Goal: Task Accomplishment & Management: Use online tool/utility

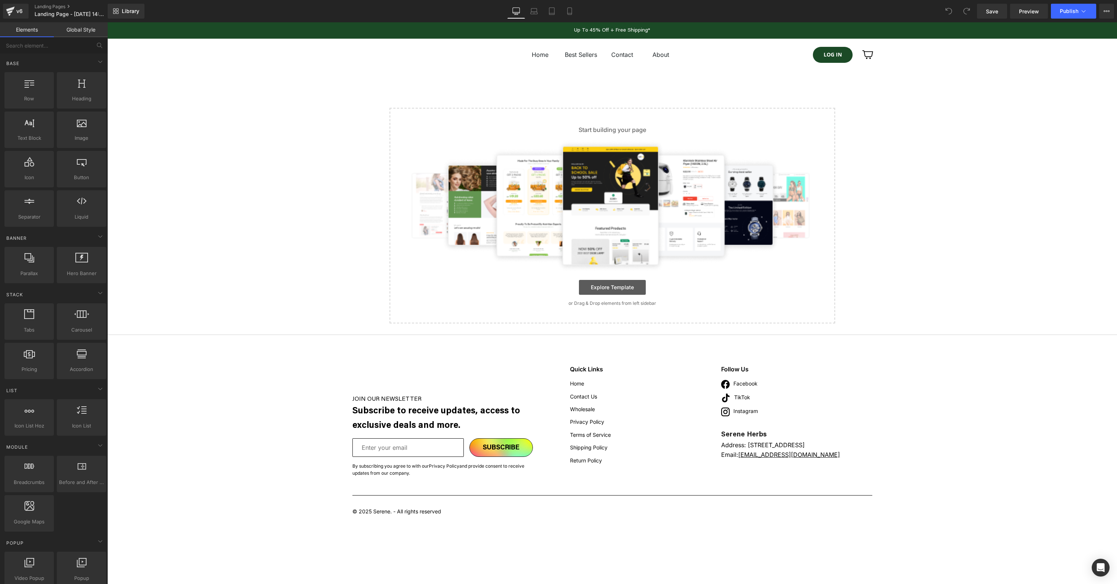
click at [624, 291] on link "Explore Template" at bounding box center [612, 287] width 67 height 15
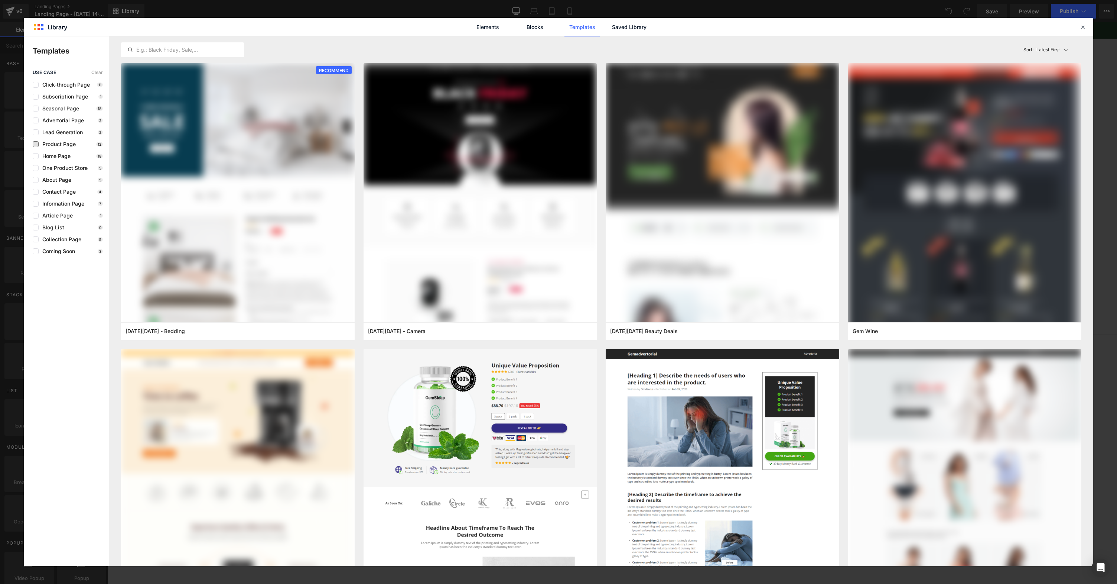
click at [62, 147] on span "Product Page" at bounding box center [57, 144] width 37 height 6
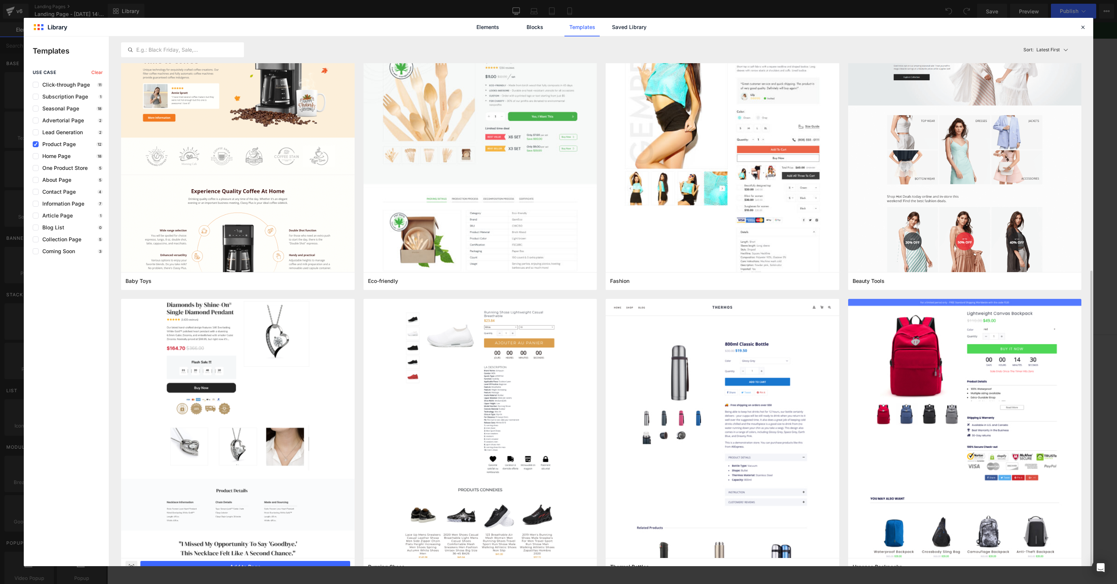
scroll to position [357, 0]
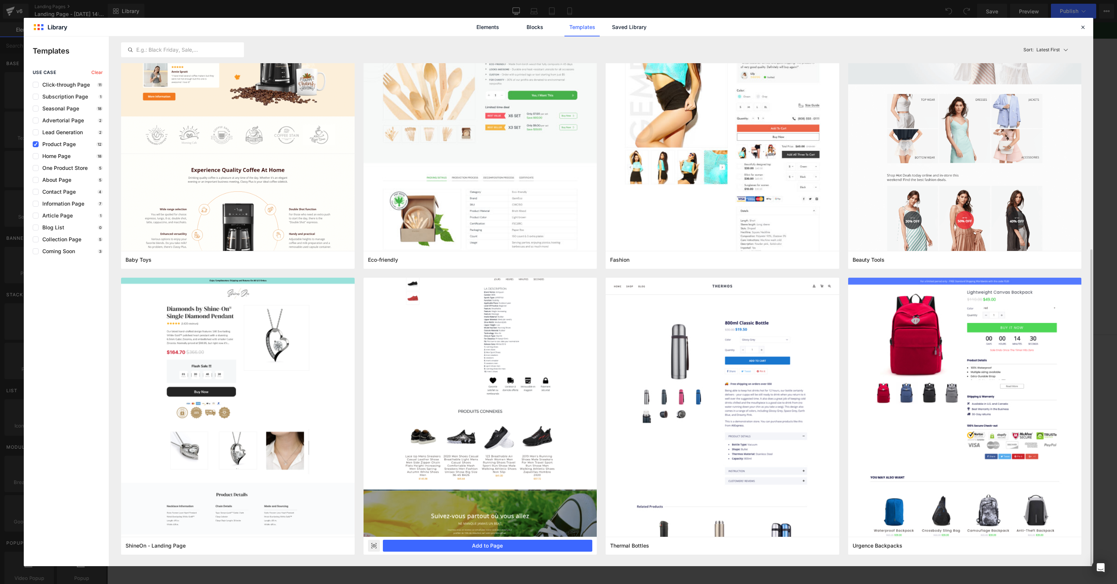
click at [408, 379] on img at bounding box center [481, 378] width 234 height 316
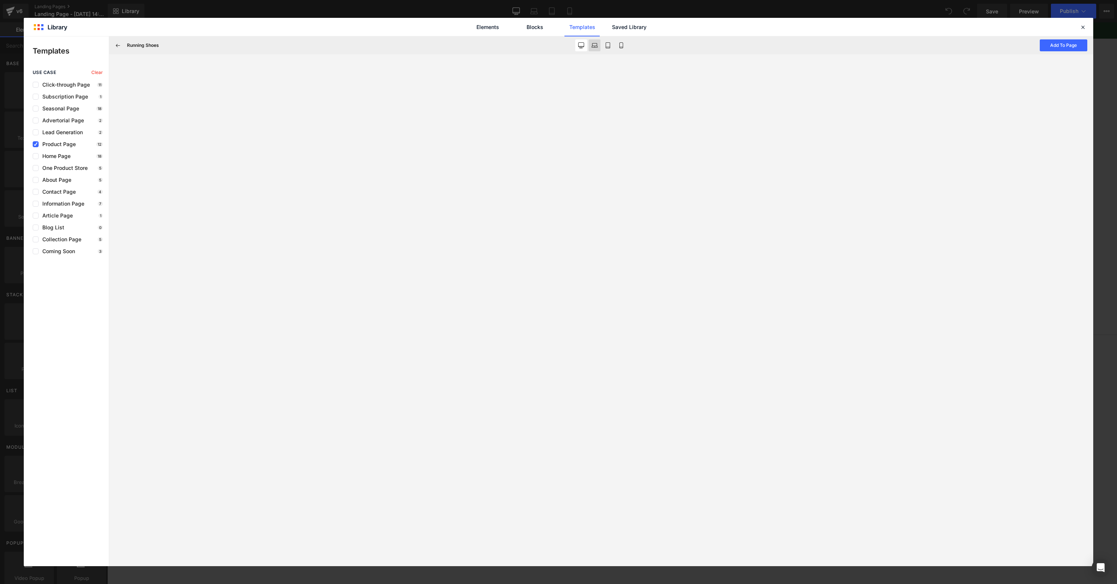
click at [595, 47] on icon at bounding box center [595, 45] width 6 height 6
click at [589, 43] on button at bounding box center [595, 45] width 12 height 12
click at [612, 25] on link "Blocks" at bounding box center [629, 27] width 35 height 19
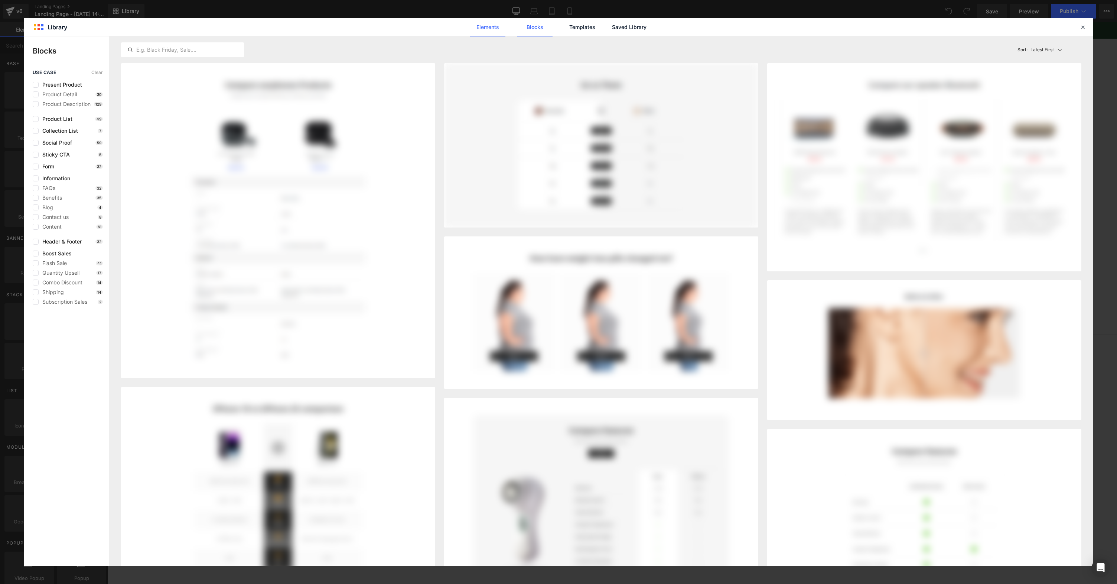
click at [565, 30] on link "Elements" at bounding box center [582, 27] width 35 height 19
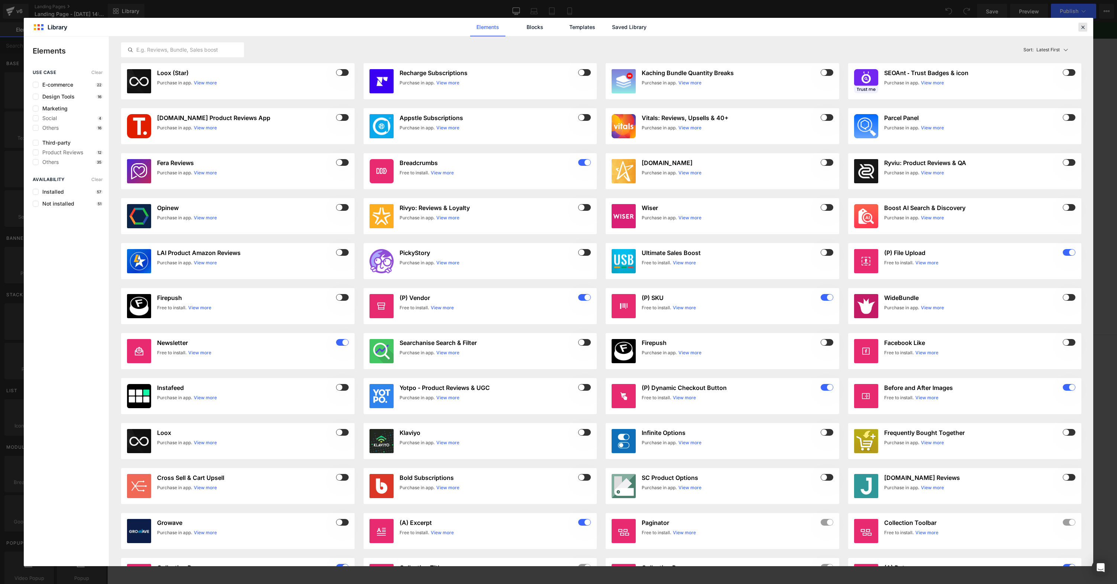
click at [1085, 27] on icon at bounding box center [1083, 27] width 7 height 7
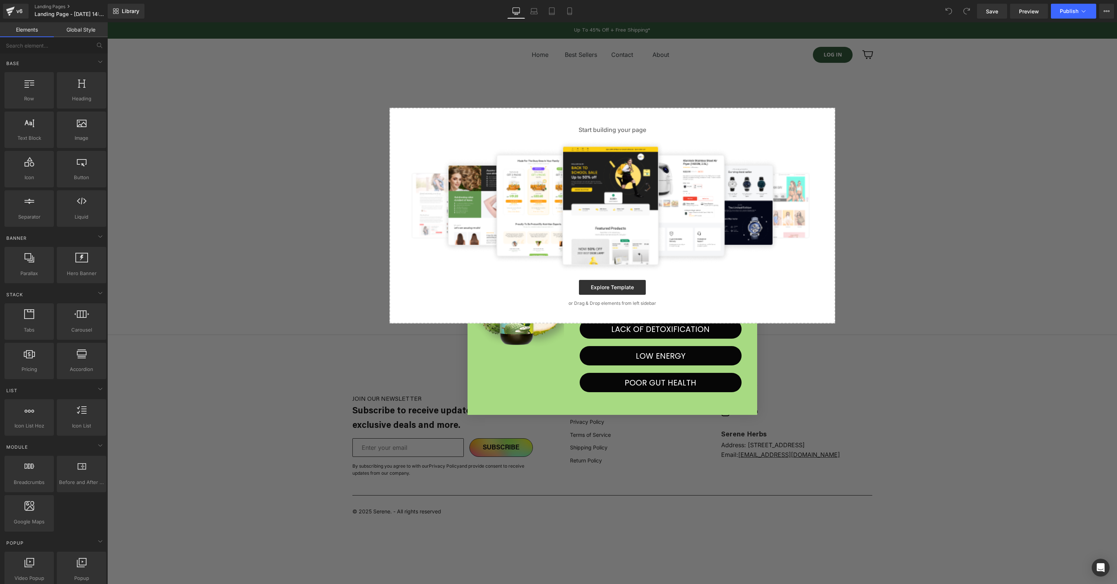
click at [254, 200] on div "Select your layout" at bounding box center [612, 215] width 1010 height 215
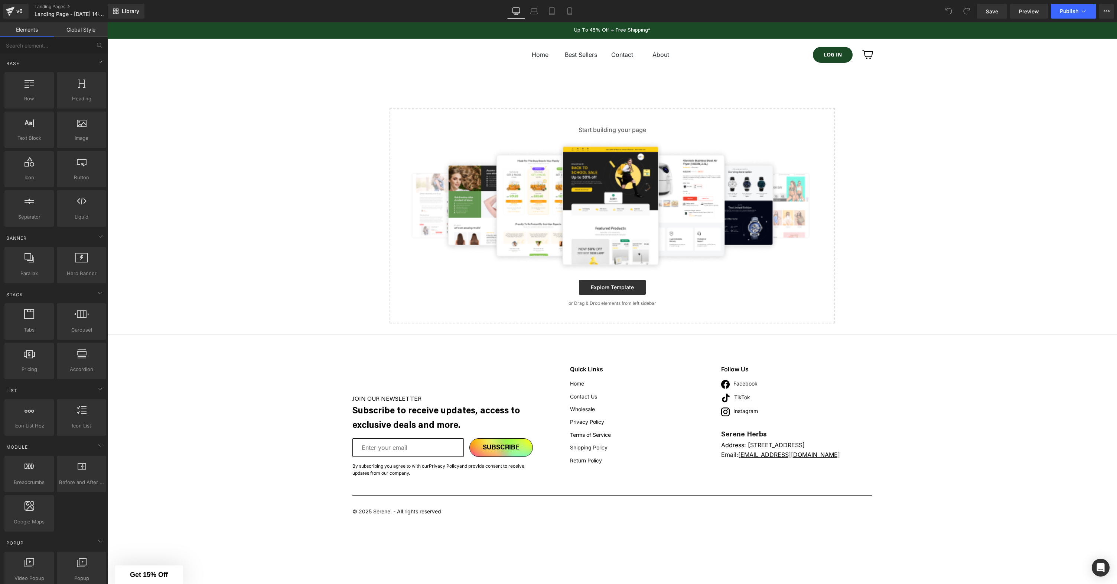
drag, startPoint x: 76, startPoint y: 32, endPoint x: 65, endPoint y: 33, distance: 11.6
click at [77, 32] on link "Global Style" at bounding box center [81, 29] width 54 height 15
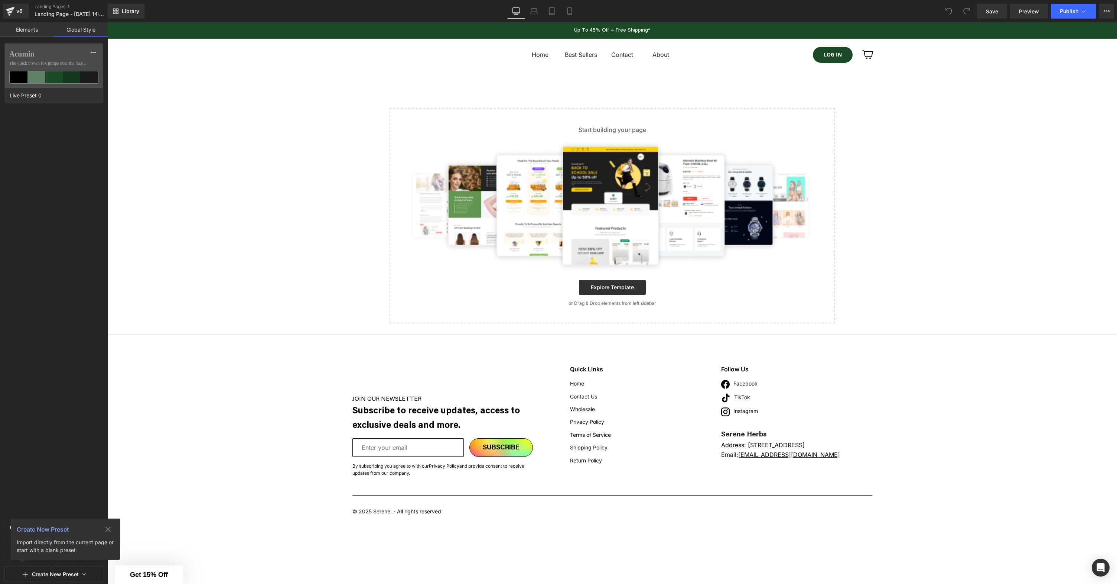
click at [20, 31] on link "Elements" at bounding box center [27, 29] width 54 height 15
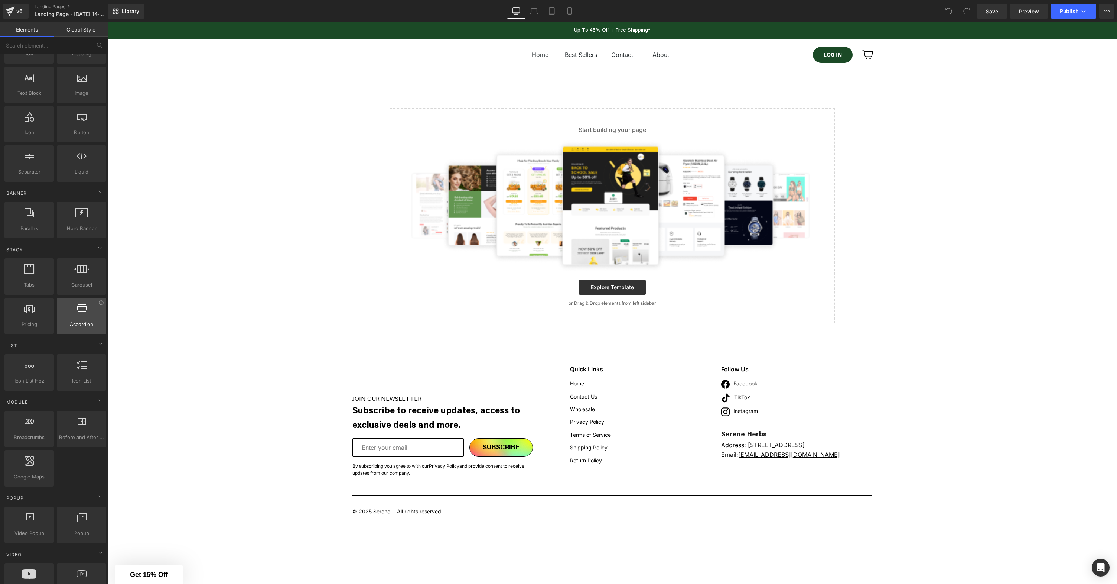
scroll to position [66, 0]
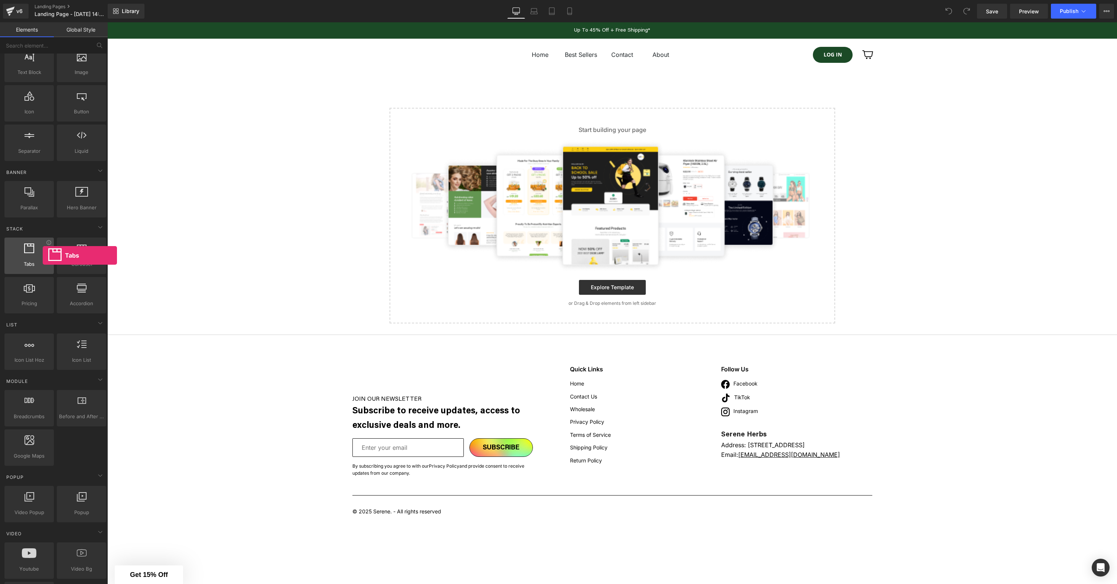
click at [43, 255] on div at bounding box center [29, 251] width 45 height 17
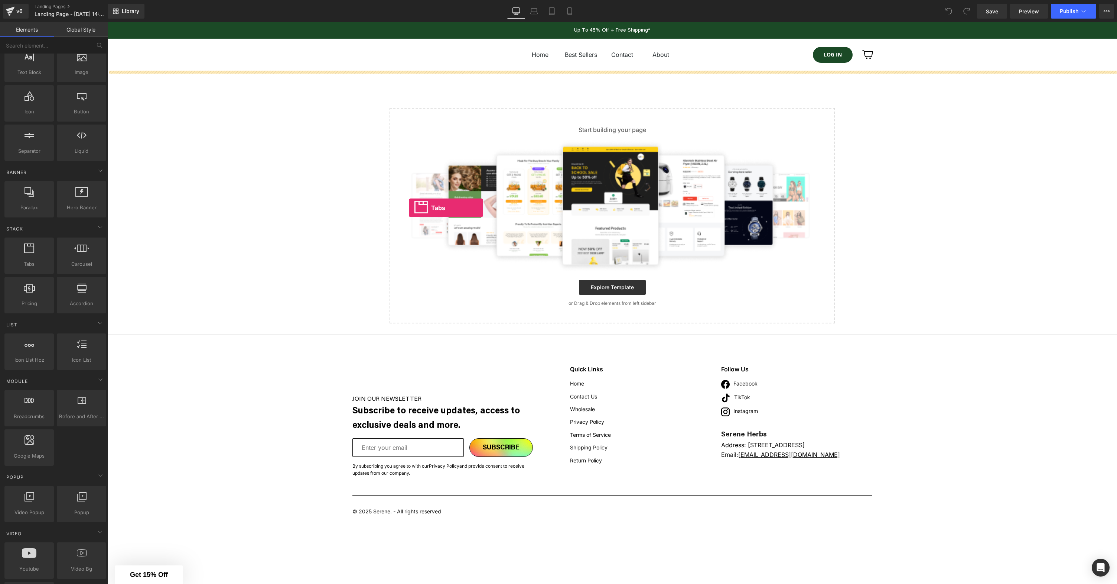
drag, startPoint x: 148, startPoint y: 284, endPoint x: 420, endPoint y: 202, distance: 284.5
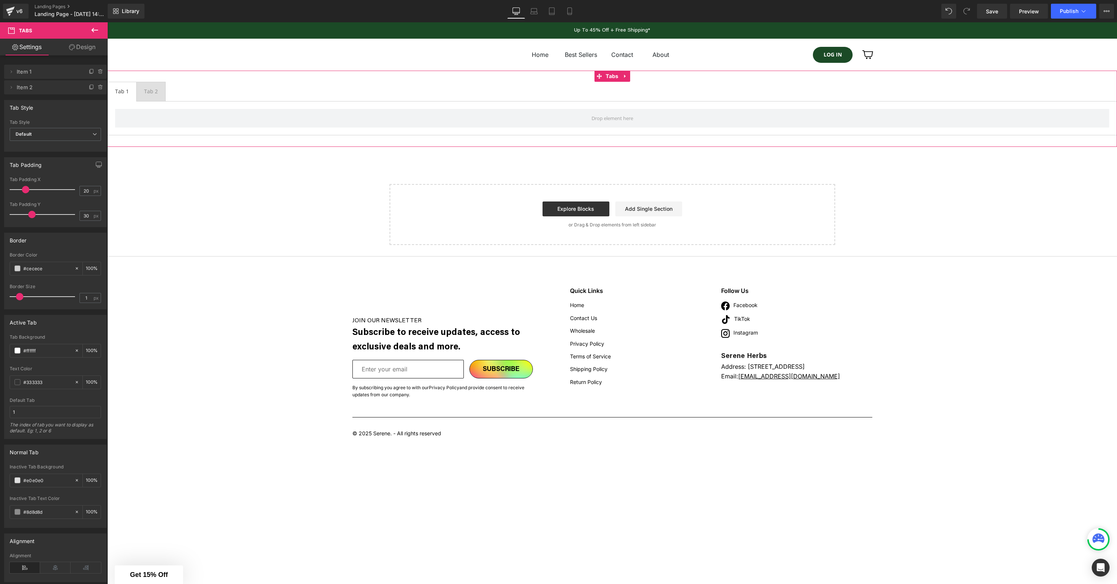
click at [160, 92] on span "Tab 2 Text Block" at bounding box center [151, 91] width 29 height 19
click at [127, 93] on div "Tab 1 Text Block" at bounding box center [122, 91] width 14 height 8
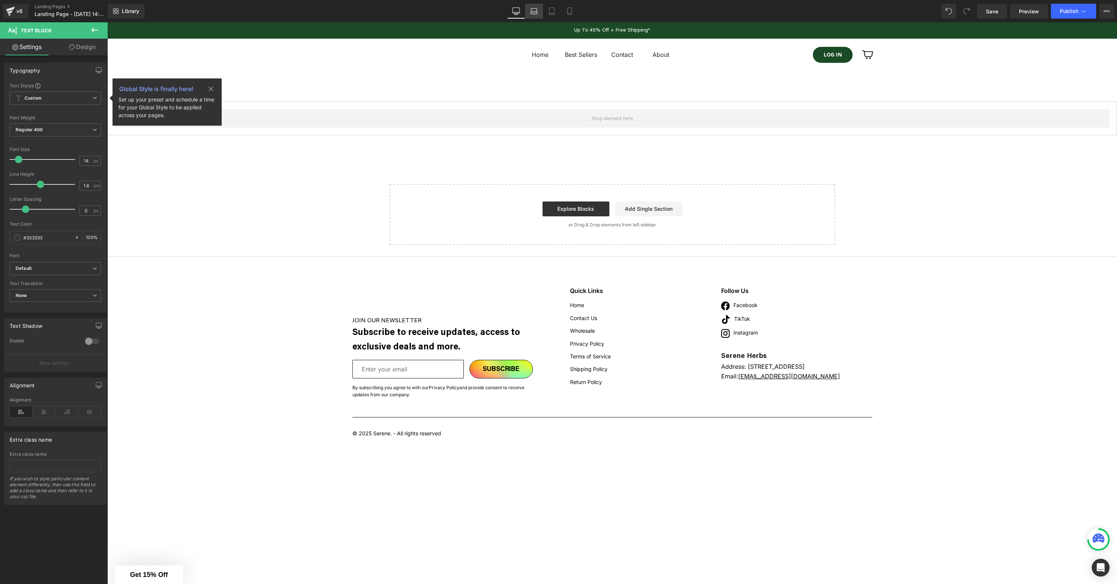
click at [532, 15] on link "Laptop" at bounding box center [534, 11] width 18 height 15
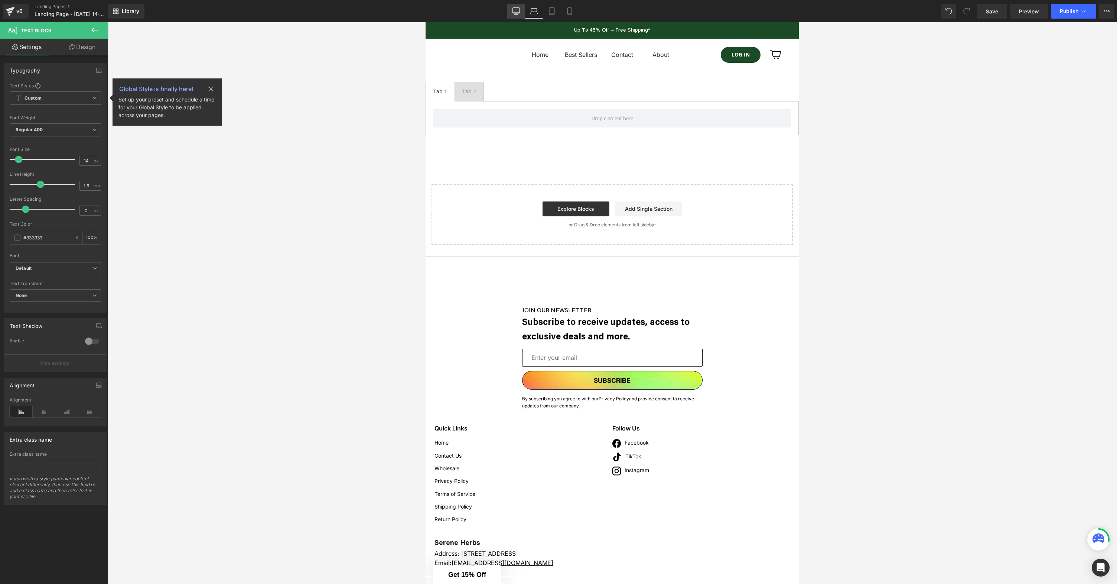
click at [515, 13] on icon at bounding box center [516, 11] width 7 height 6
type input "100"
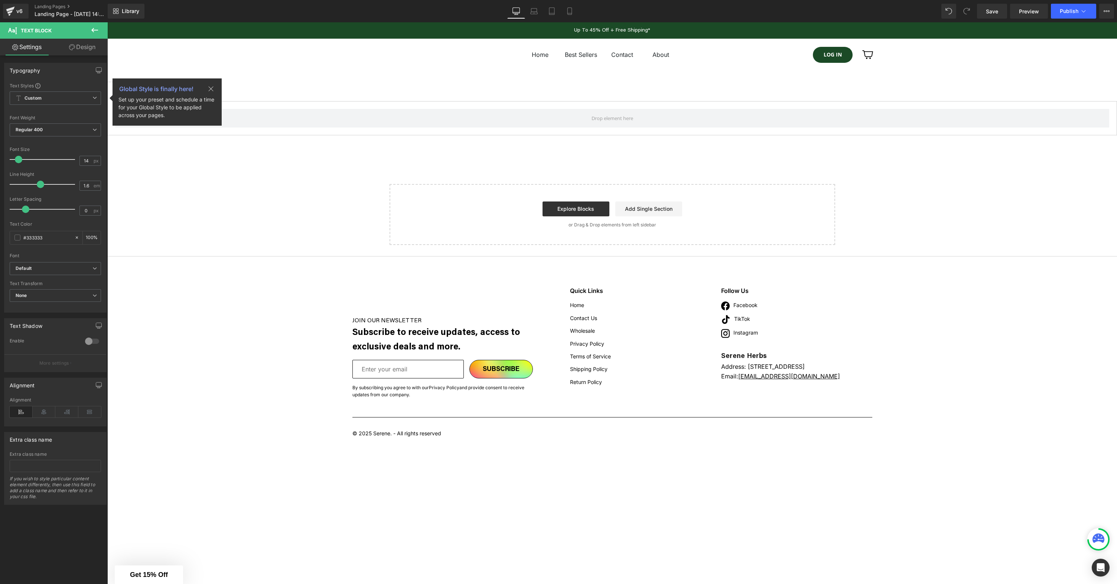
click at [314, 205] on div "Tab 1 Text Block Tab 2 Text Block Tabs Select your layout" at bounding box center [612, 158] width 1010 height 174
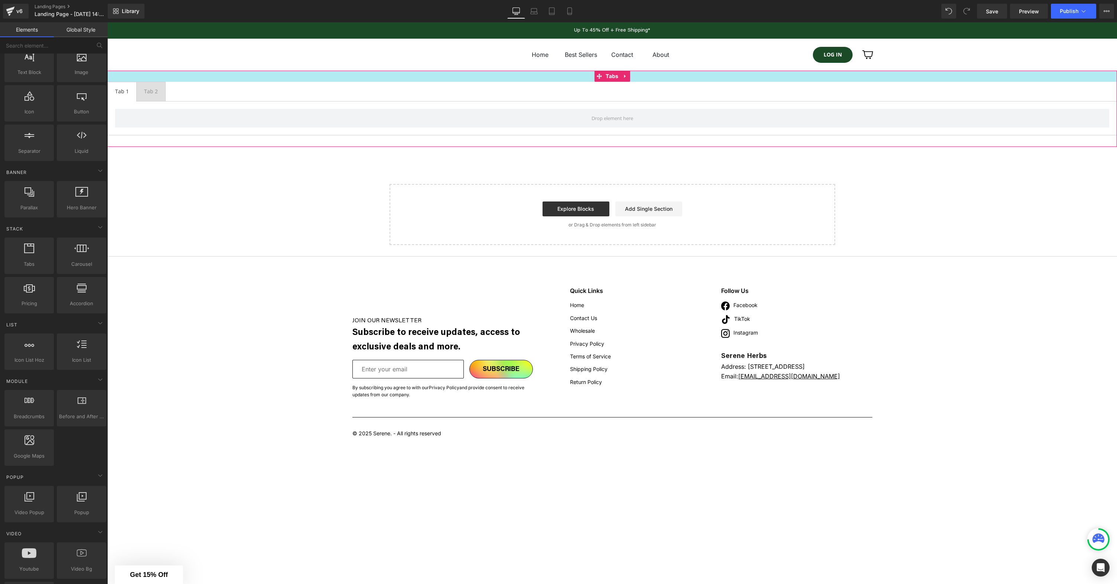
click at [510, 81] on div at bounding box center [612, 76] width 1010 height 11
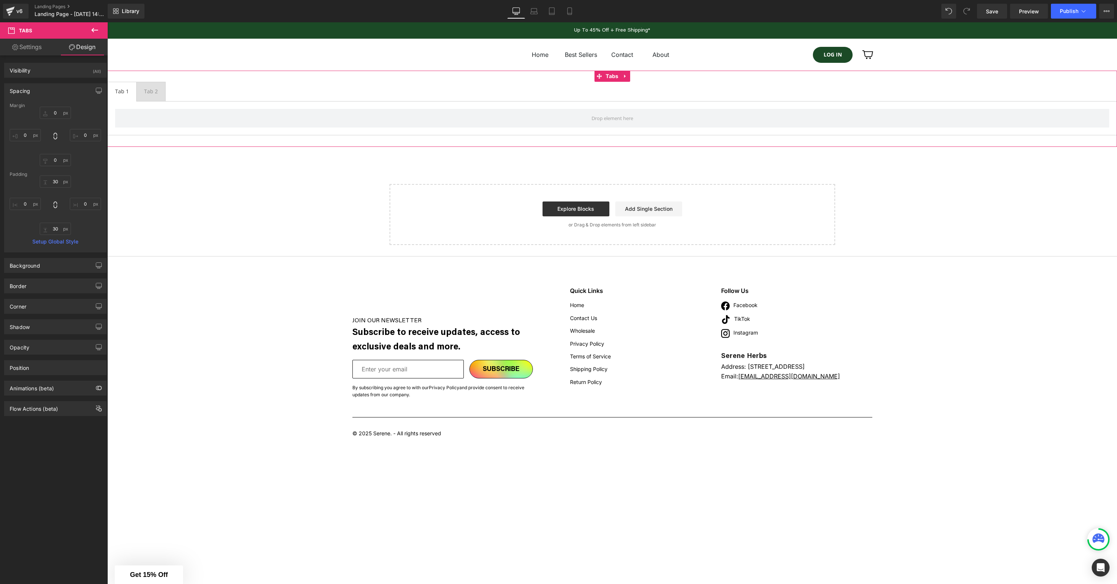
click at [232, 90] on ul "Tab 1 Text Block Tab 2 Text Block" at bounding box center [612, 91] width 1010 height 19
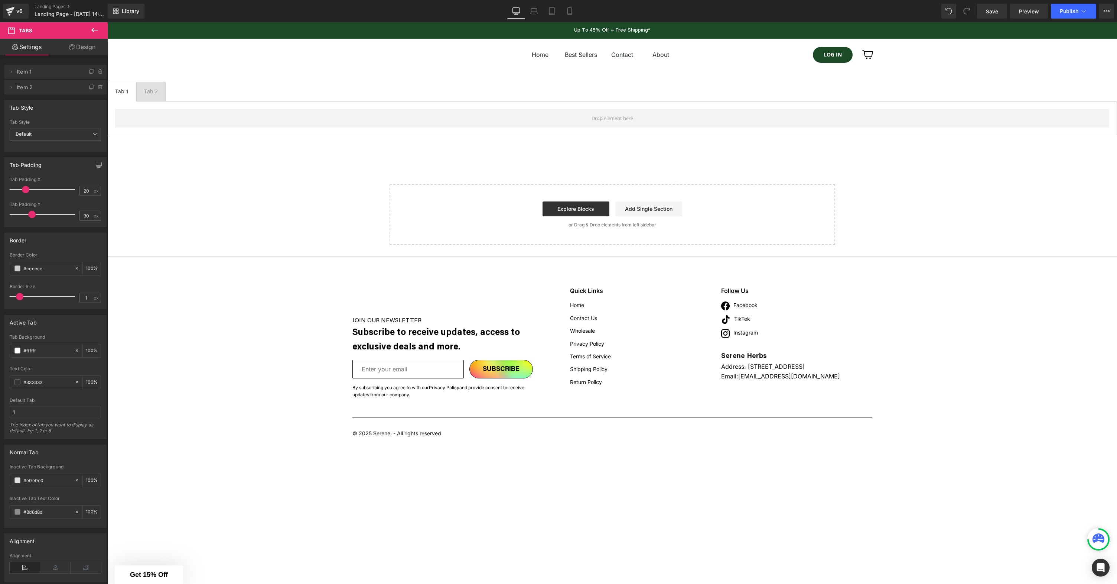
click at [51, 33] on span "Tabs" at bounding box center [44, 30] width 74 height 16
click at [92, 30] on icon at bounding box center [94, 30] width 9 height 9
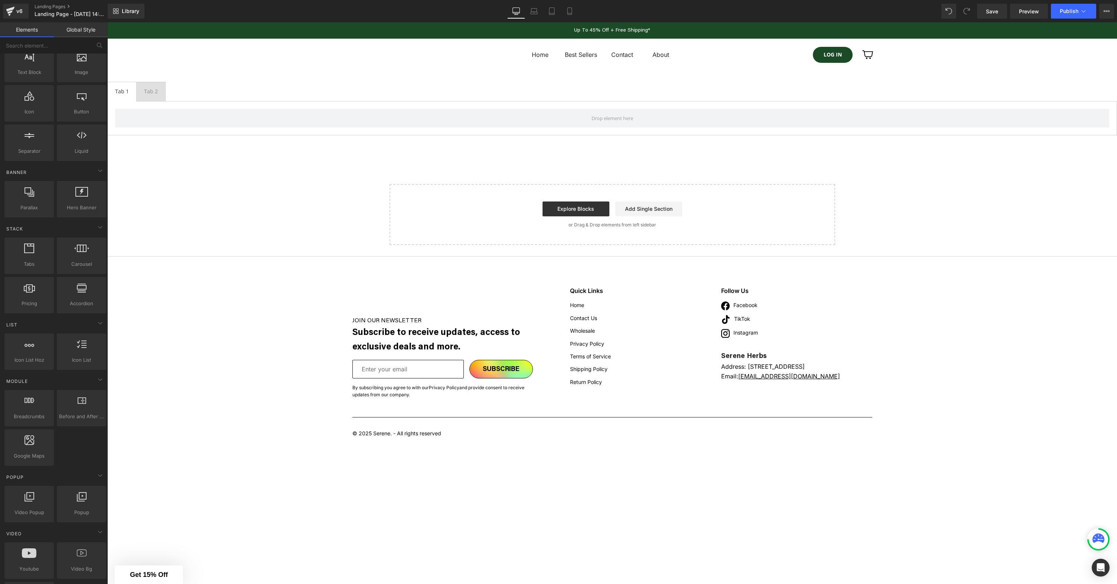
click at [225, 86] on ul "Tab 1 Text Block Tab 2 Text Block" at bounding box center [612, 91] width 1010 height 19
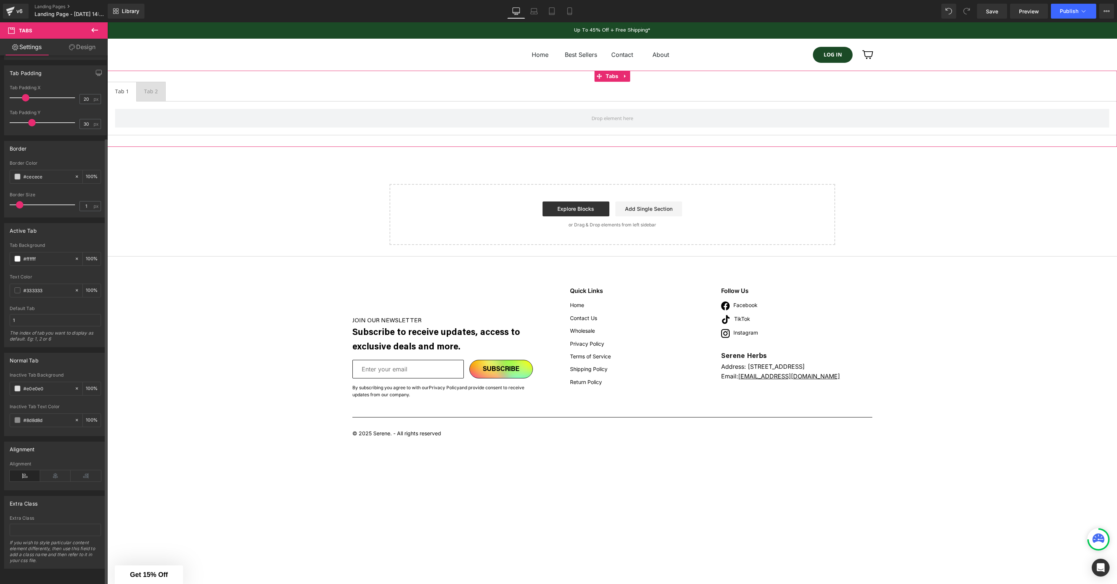
scroll to position [72, 0]
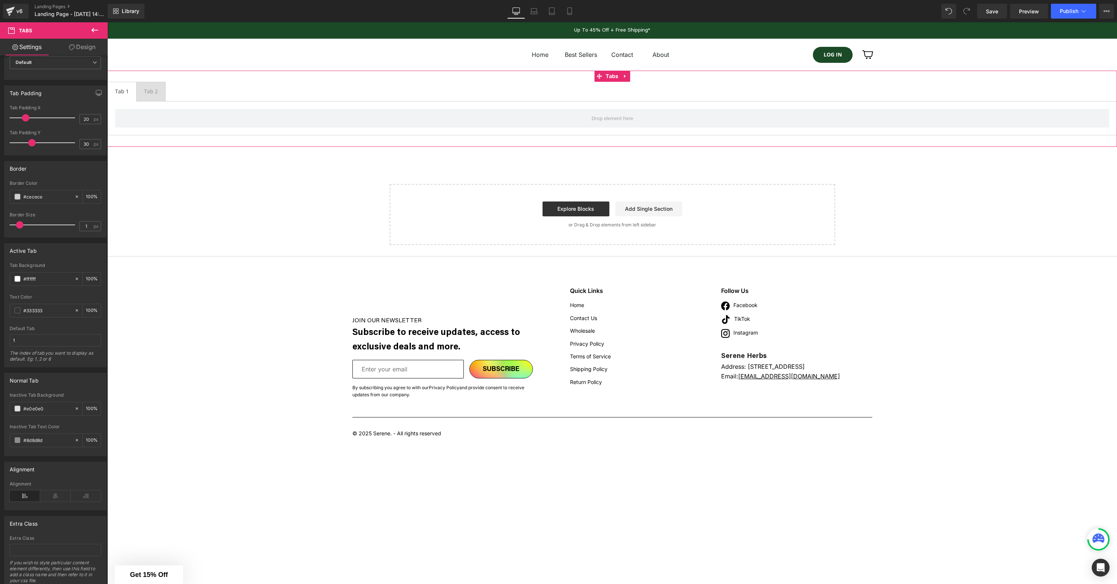
click at [38, 48] on link "Settings" at bounding box center [27, 47] width 54 height 17
click at [78, 38] on span "Tabs" at bounding box center [44, 30] width 74 height 16
click at [83, 30] on button at bounding box center [95, 30] width 26 height 16
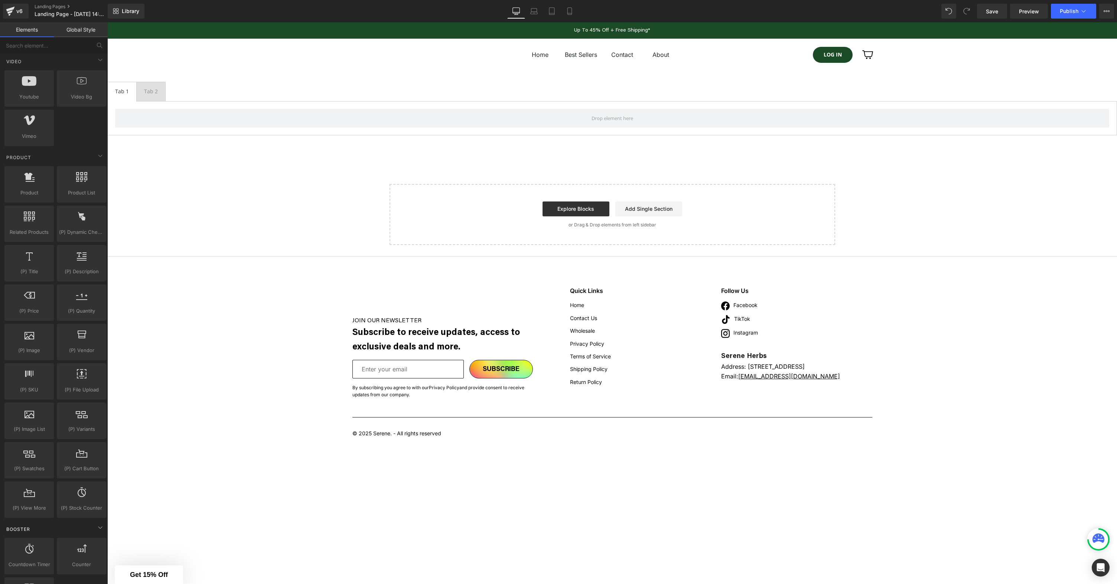
scroll to position [563, 0]
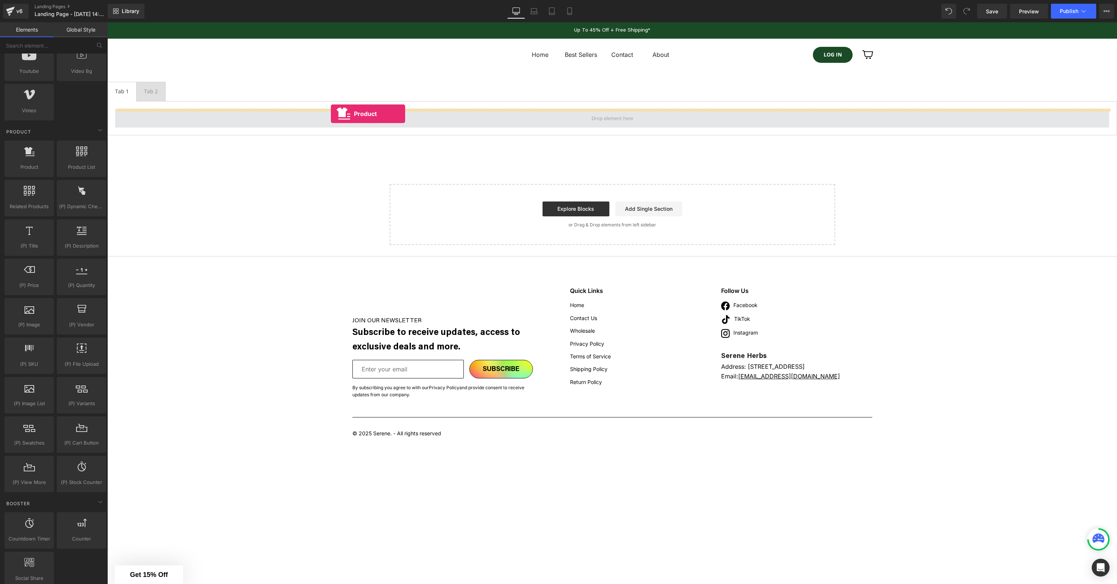
drag, startPoint x: 236, startPoint y: 149, endPoint x: 332, endPoint y: 108, distance: 104.2
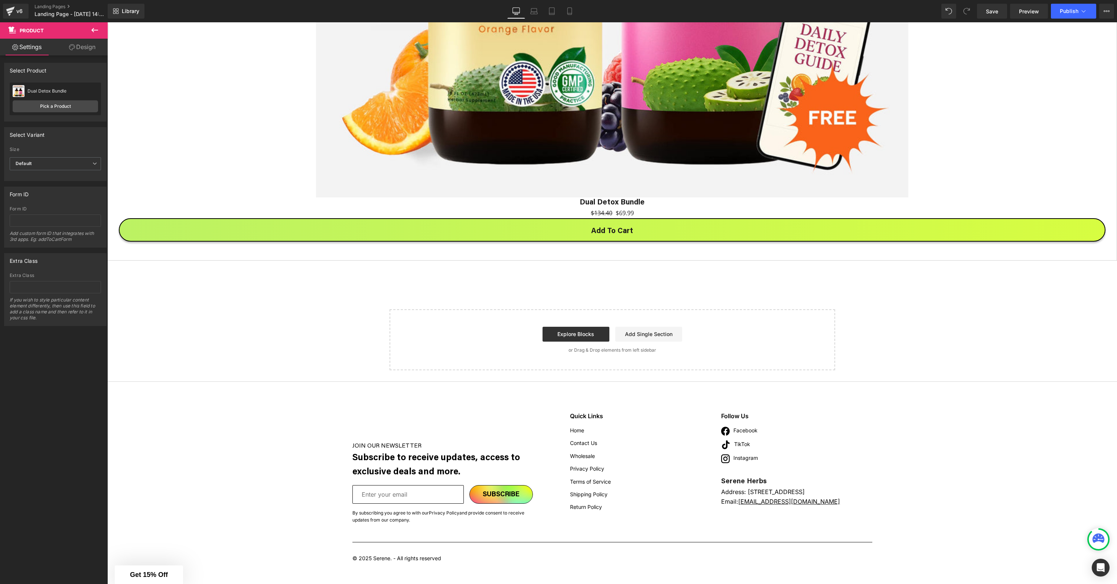
scroll to position [510, 0]
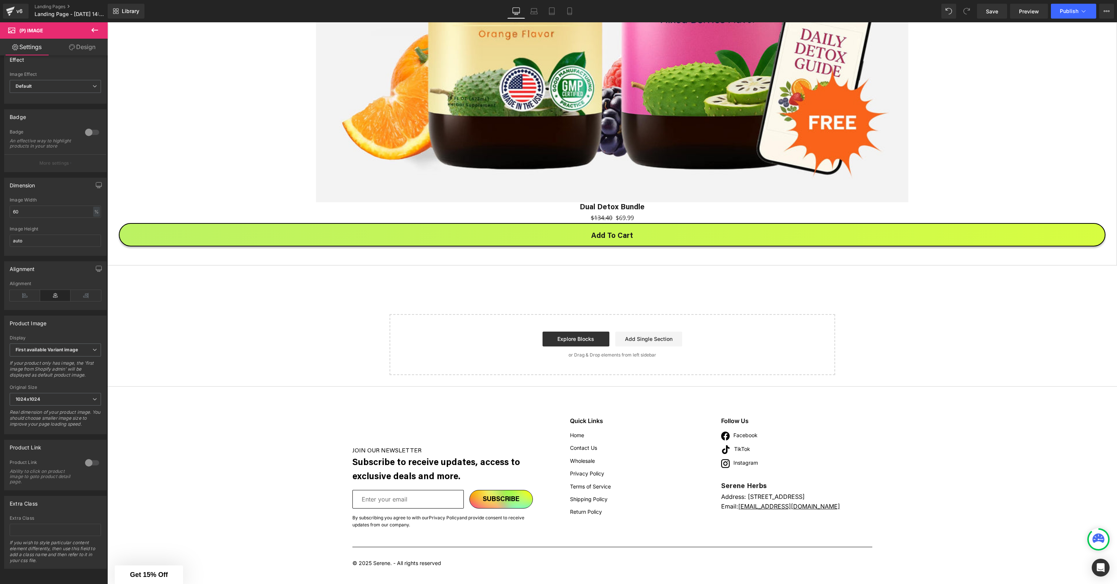
scroll to position [0, 0]
click at [51, 28] on span "(P) Image" at bounding box center [44, 30] width 74 height 16
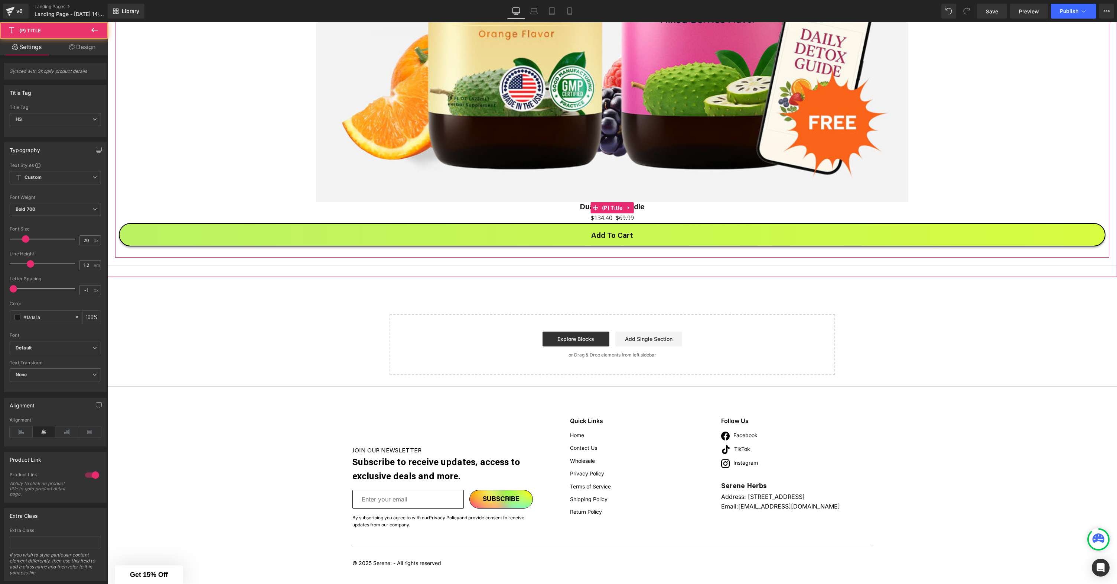
click at [380, 210] on h3 "Dual Detox Bundle" at bounding box center [612, 207] width 987 height 11
click at [519, 230] on button "Add To Cart" at bounding box center [612, 234] width 987 height 23
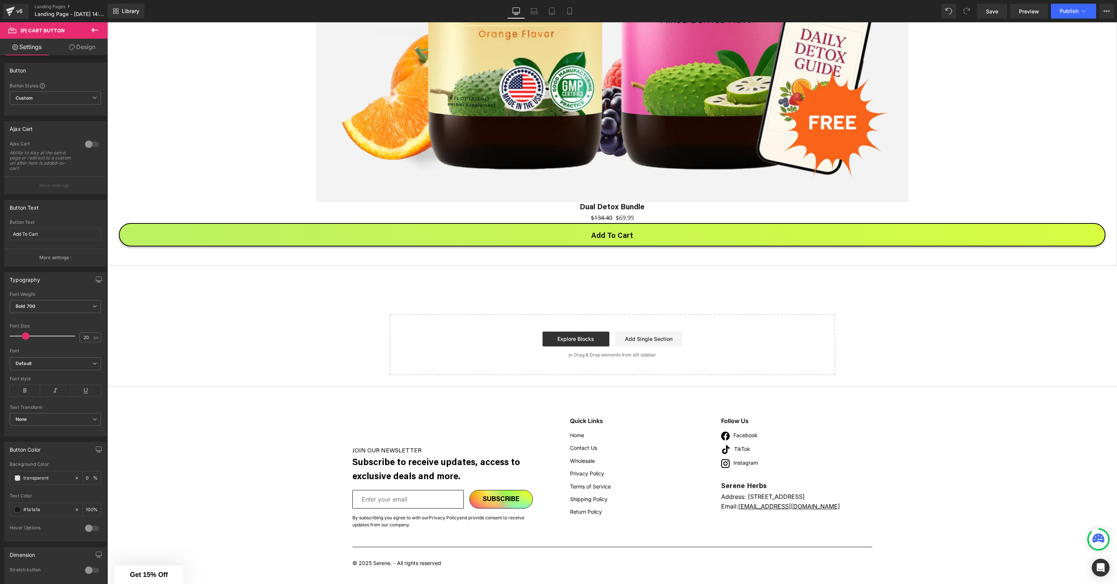
click at [55, 33] on span "(P) Cart Button" at bounding box center [44, 30] width 74 height 16
click at [95, 27] on icon at bounding box center [94, 30] width 9 height 9
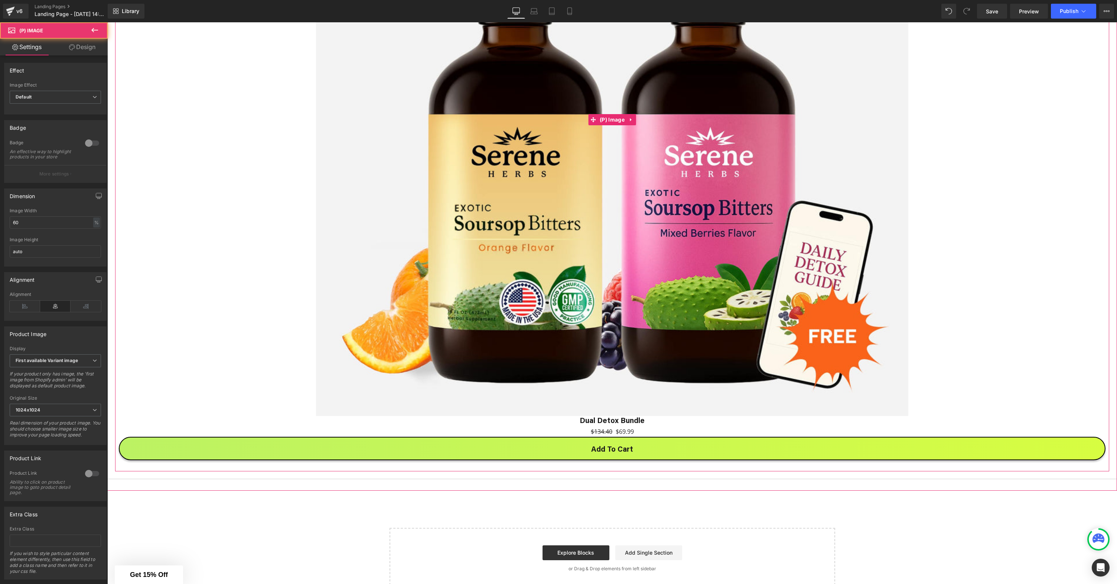
scroll to position [9, 0]
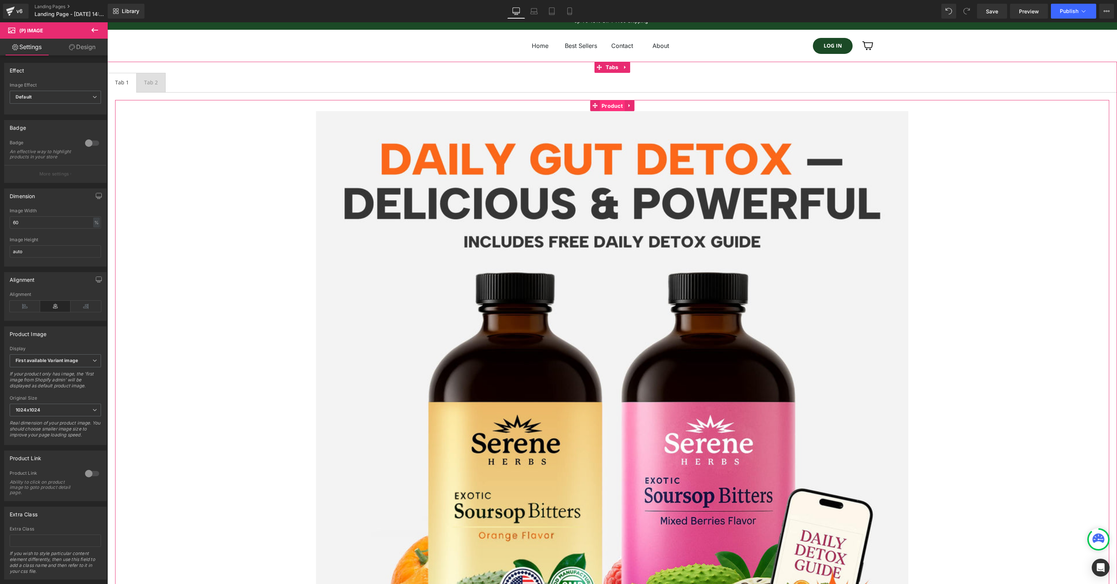
click at [613, 107] on span "Product" at bounding box center [612, 105] width 25 height 11
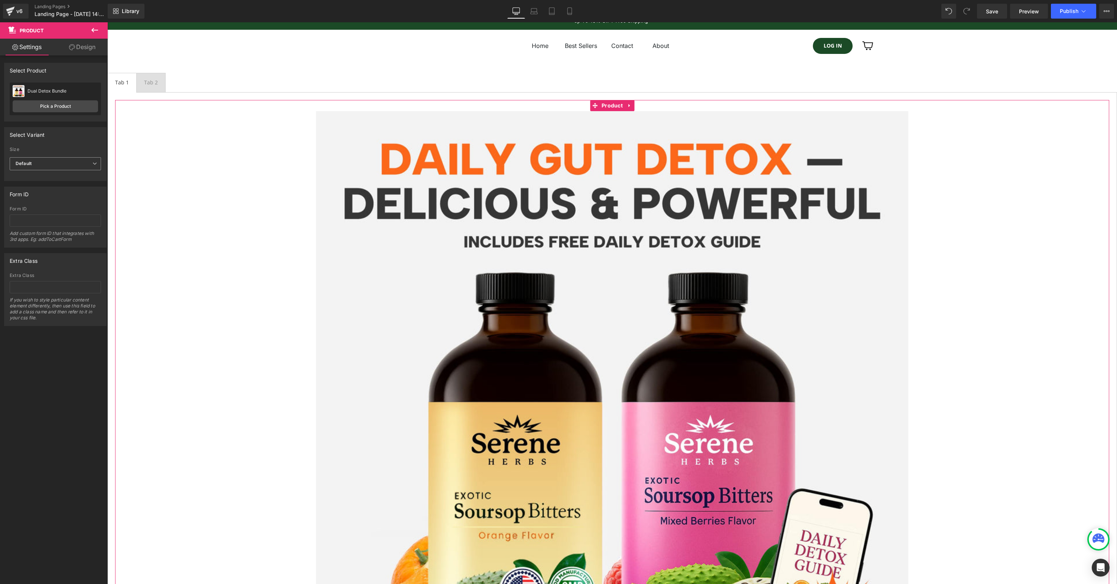
click at [56, 165] on span "Default" at bounding box center [55, 163] width 91 height 13
click at [48, 189] on li "2 Bottles" at bounding box center [54, 187] width 88 height 11
click at [58, 163] on span "2 Bottles" at bounding box center [55, 163] width 91 height 13
click at [51, 181] on li "Default" at bounding box center [54, 176] width 88 height 11
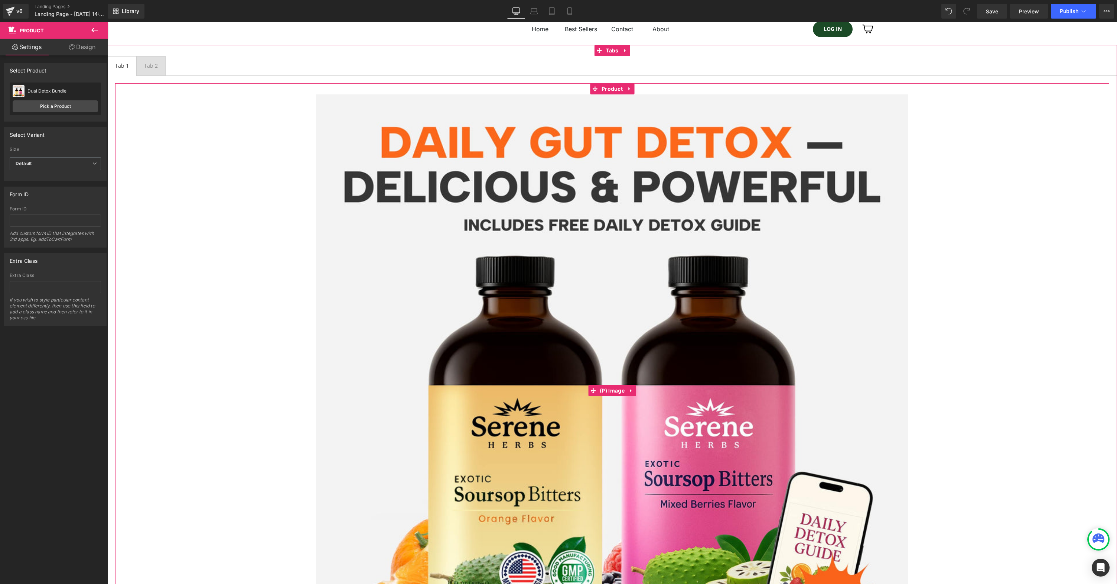
scroll to position [0, 0]
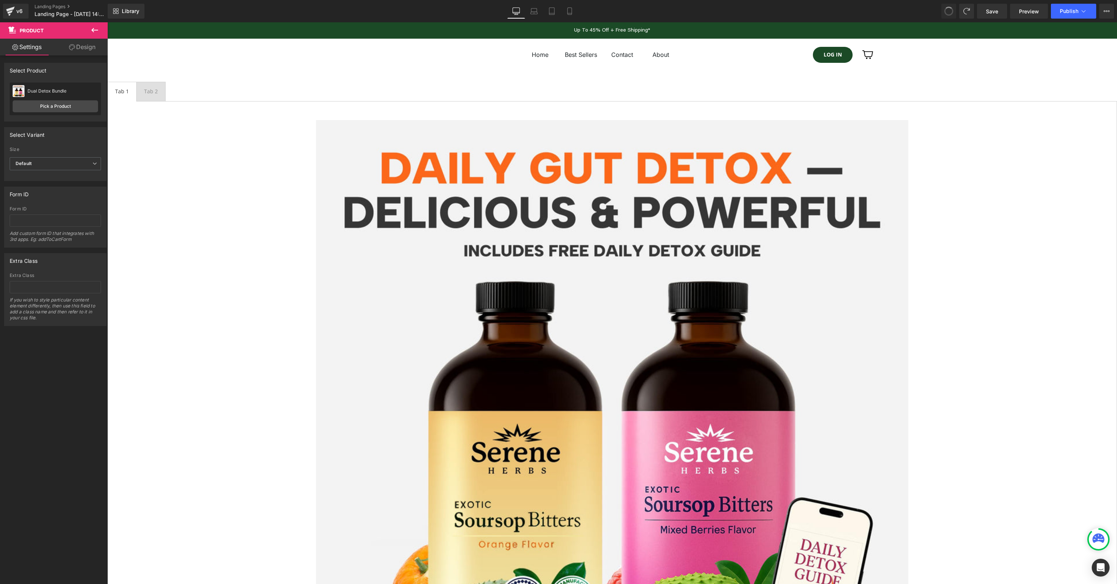
click at [951, 9] on span at bounding box center [949, 11] width 10 height 10
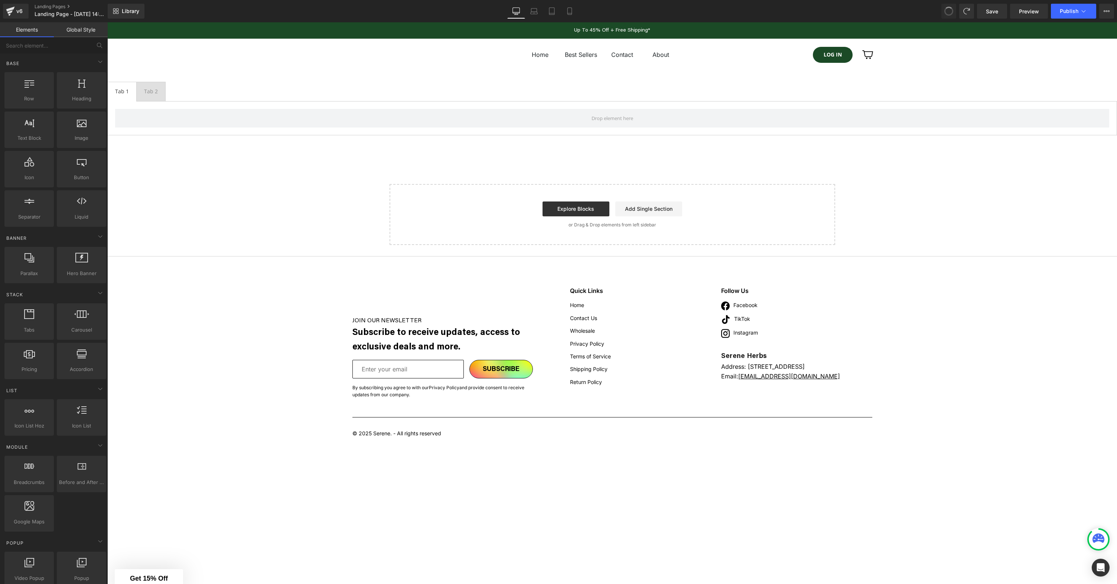
click at [951, 9] on span at bounding box center [949, 11] width 9 height 9
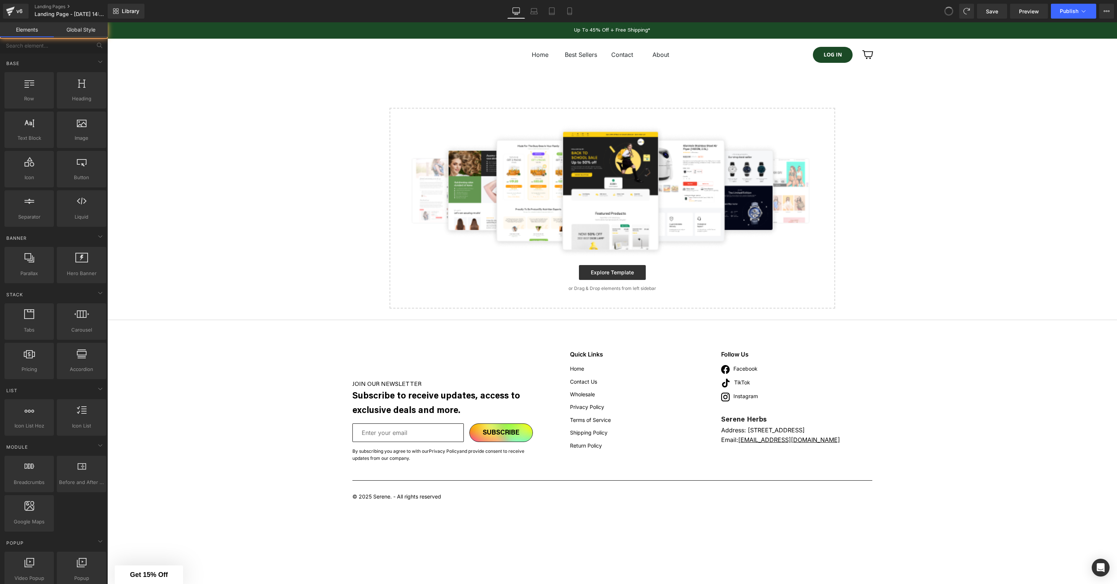
click at [951, 9] on span at bounding box center [949, 11] width 9 height 9
click at [951, 9] on icon at bounding box center [949, 11] width 7 height 7
